Goal: Contribute content

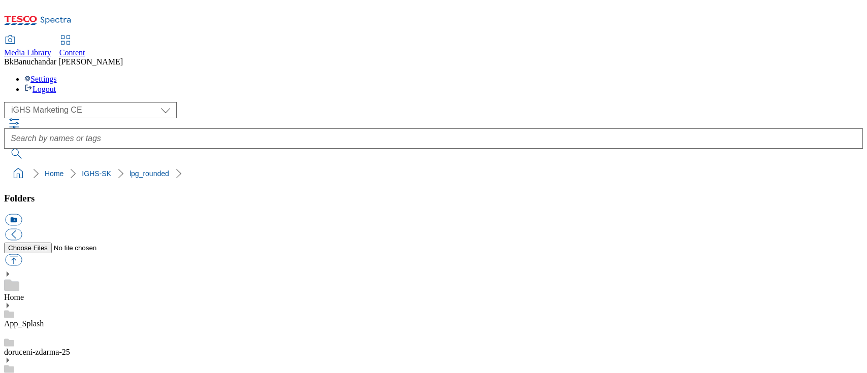
select select "flare-ighs-ce-mktg"
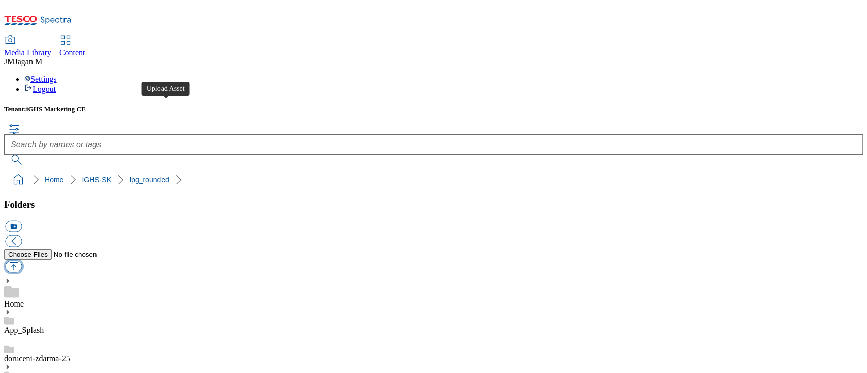
click at [22, 261] on button "button" at bounding box center [13, 267] width 17 height 12
type input "C:\fakepath\main_banner_en_v3.jpg"
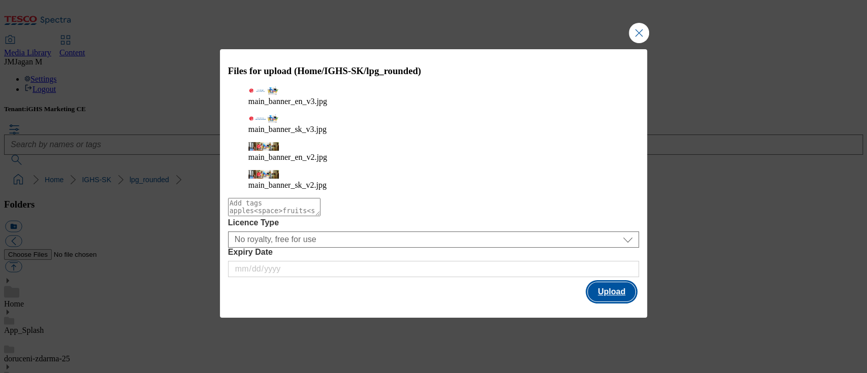
click at [609, 282] on button "Upload" at bounding box center [612, 291] width 48 height 19
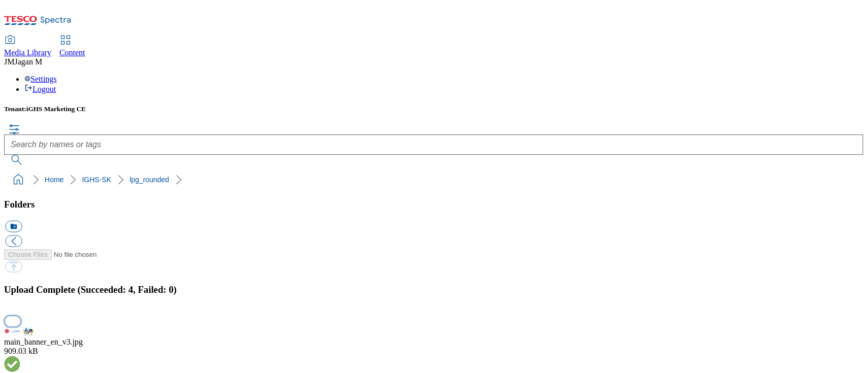
click at [20, 317] on button "button" at bounding box center [12, 322] width 15 height 10
